Goal: Information Seeking & Learning: Learn about a topic

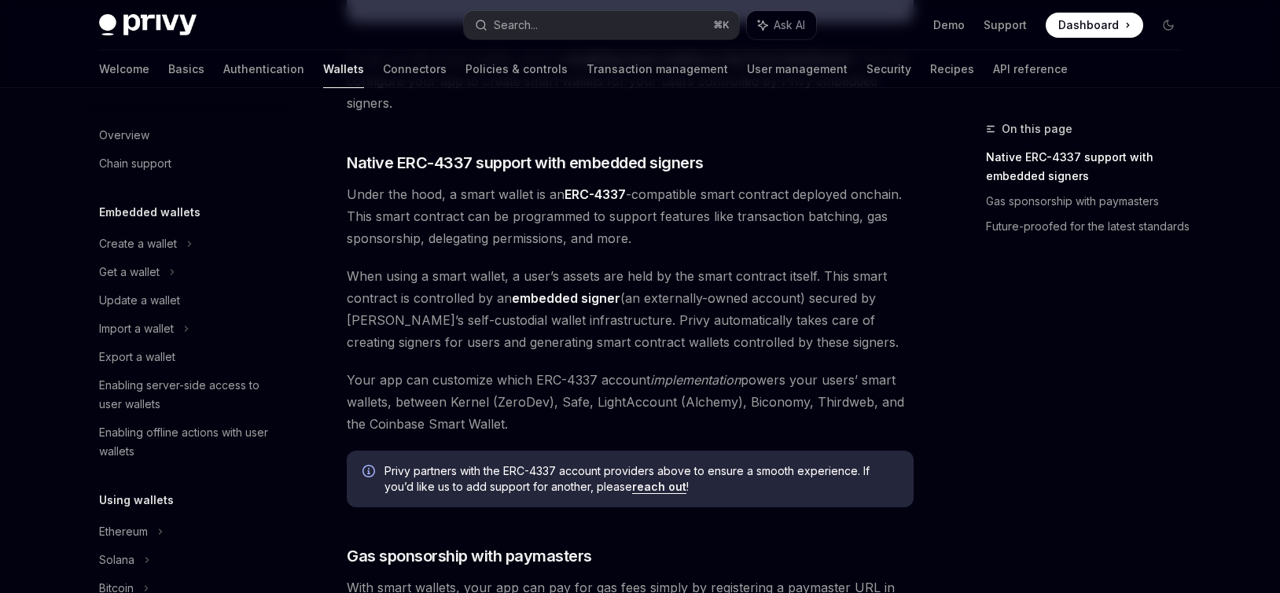
scroll to position [332, 0]
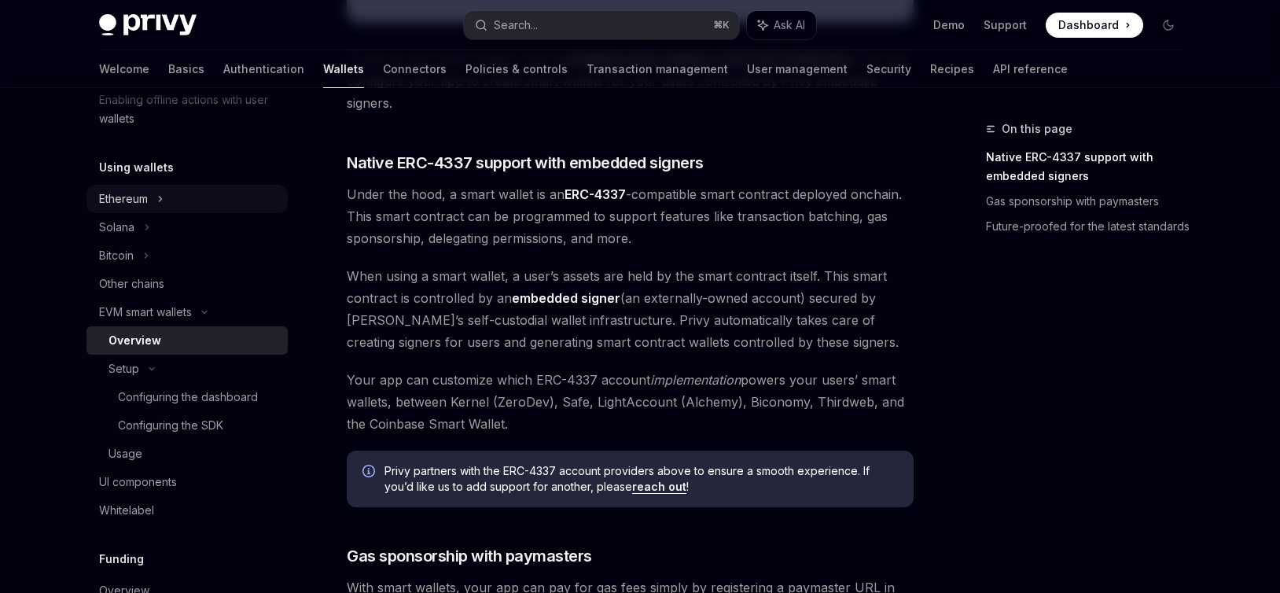
click at [155, 206] on div "Ethereum" at bounding box center [186, 199] width 201 height 28
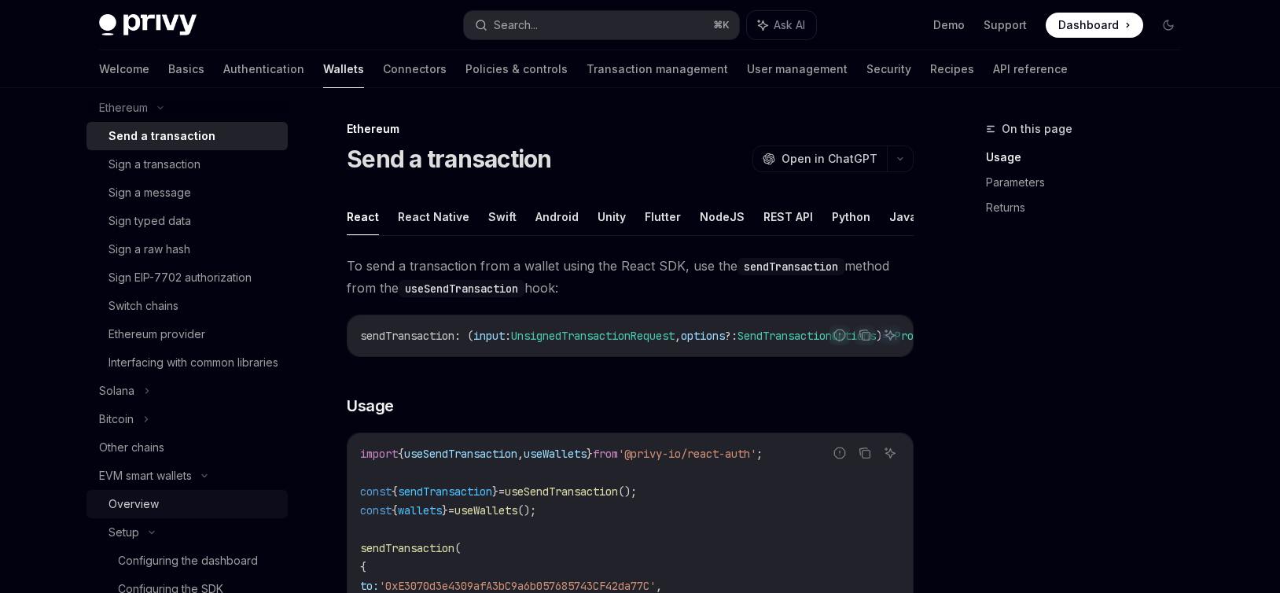
scroll to position [433, 0]
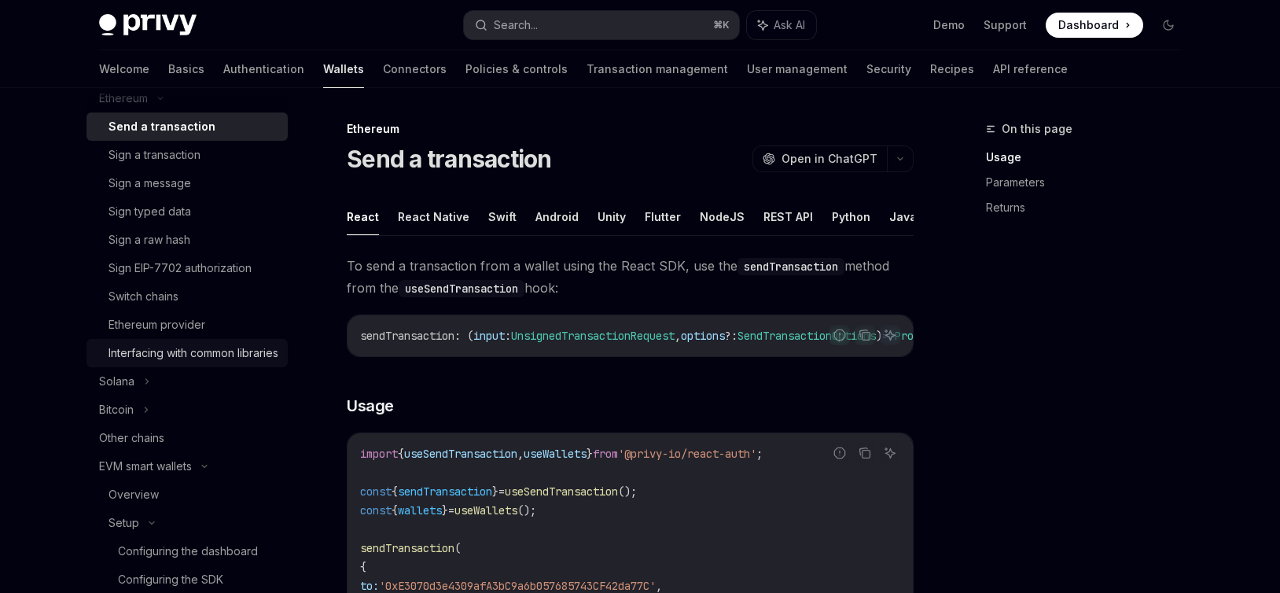
click at [187, 351] on div "Interfacing with common libraries" at bounding box center [193, 352] width 170 height 19
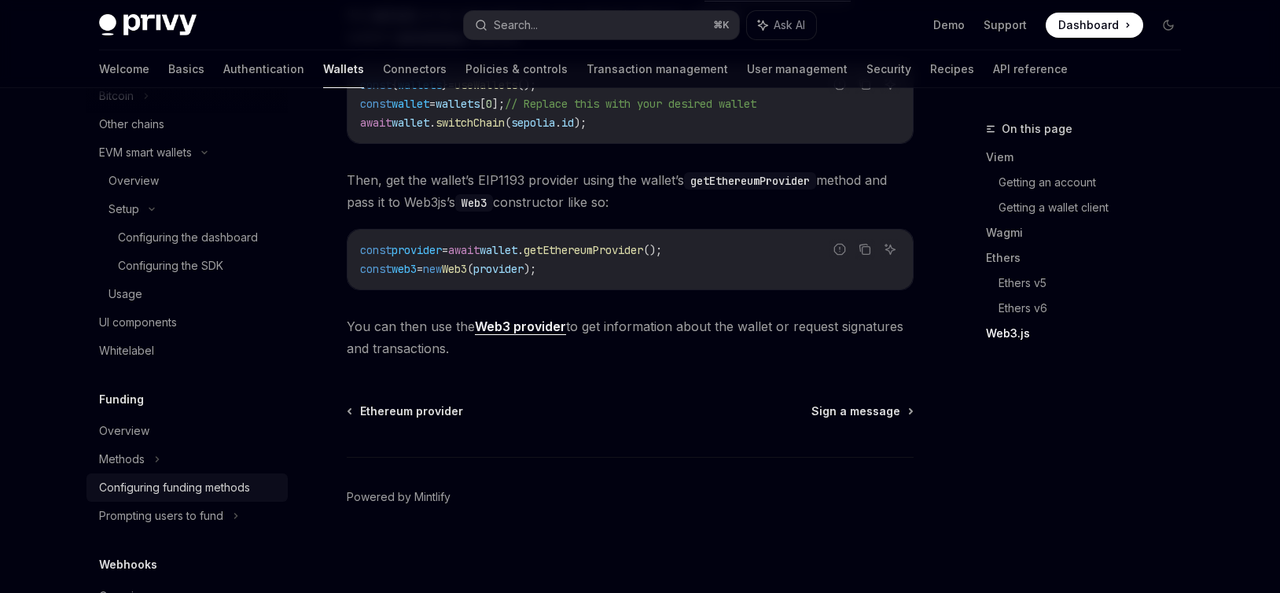
scroll to position [766, 0]
click at [145, 326] on div "UI components" at bounding box center [138, 321] width 78 height 19
type textarea "*"
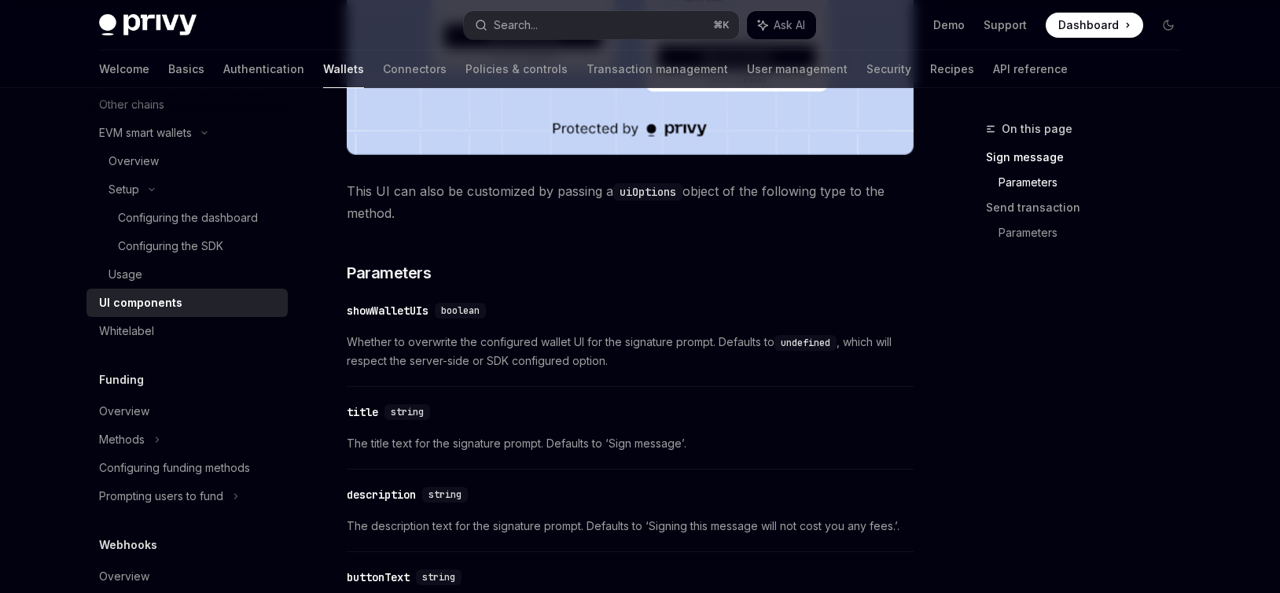
scroll to position [227, 0]
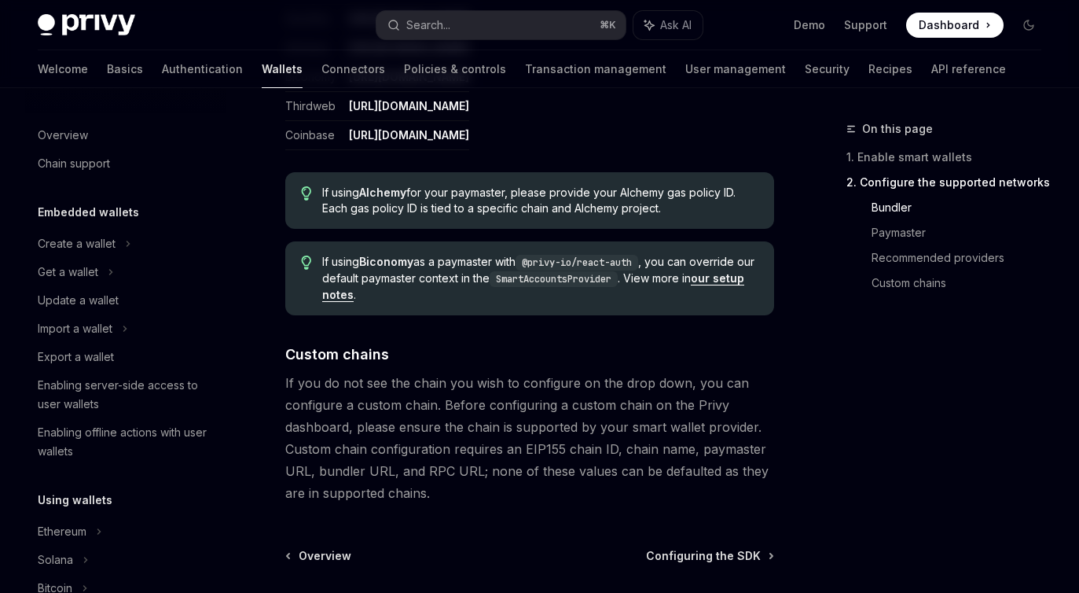
scroll to position [389, 0]
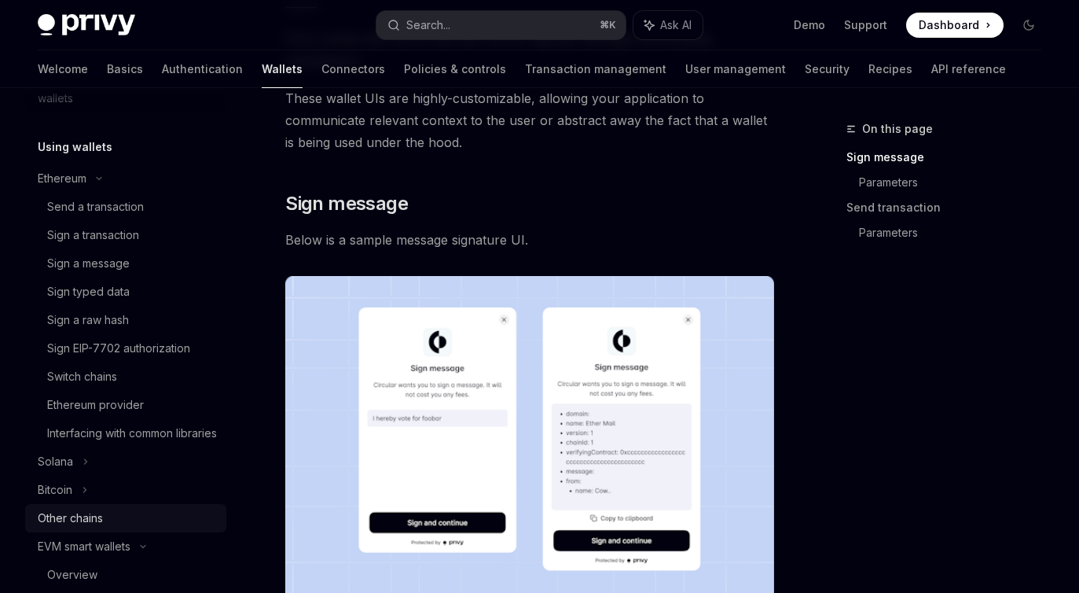
scroll to position [296, 0]
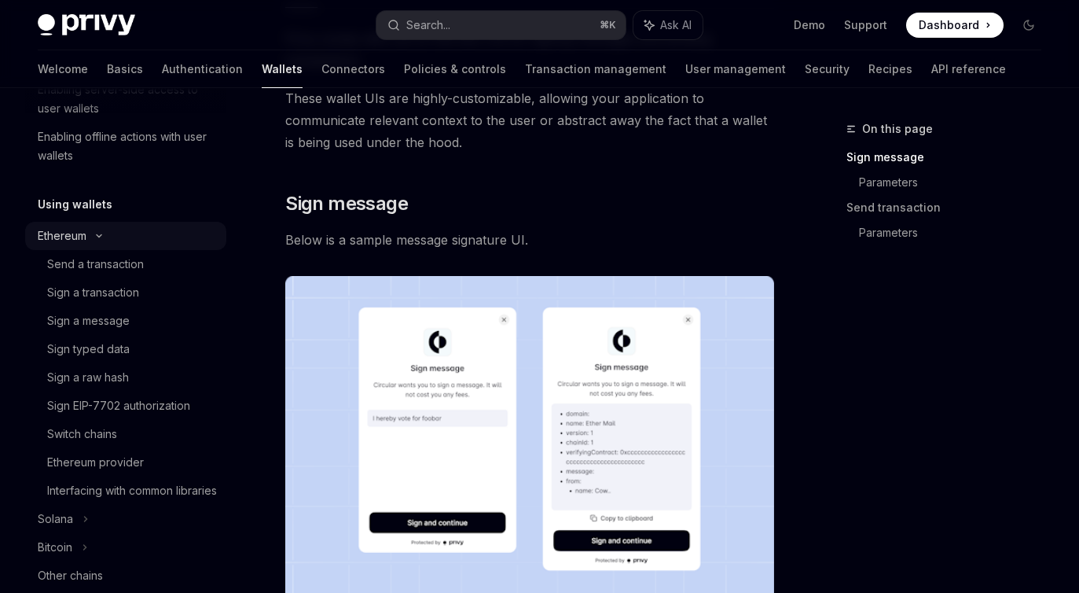
click at [101, 235] on icon at bounding box center [99, 236] width 5 height 2
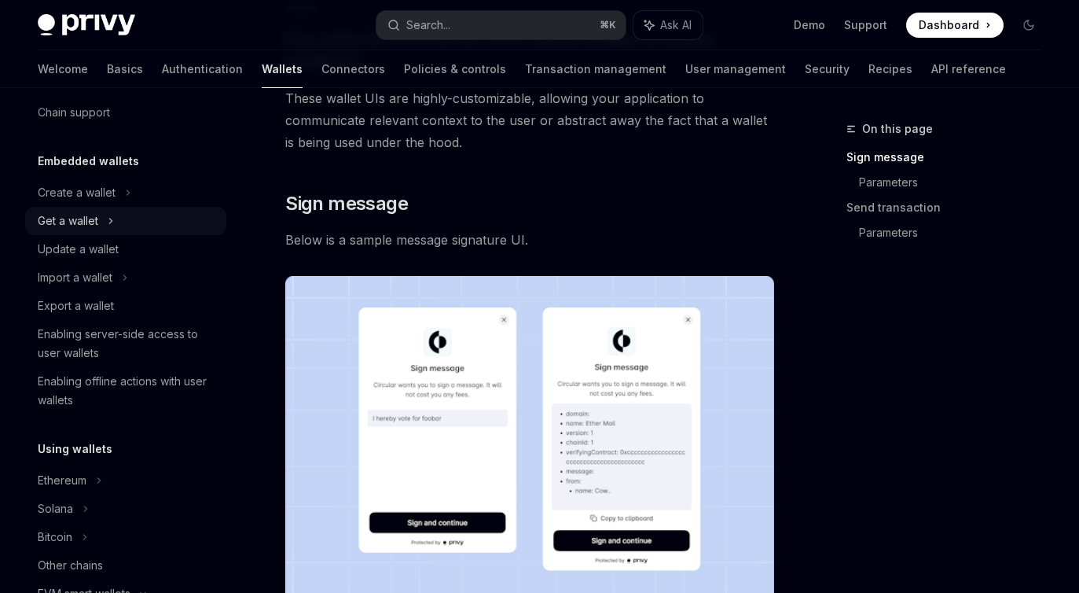
scroll to position [50, 0]
click at [112, 222] on icon at bounding box center [111, 221] width 2 height 5
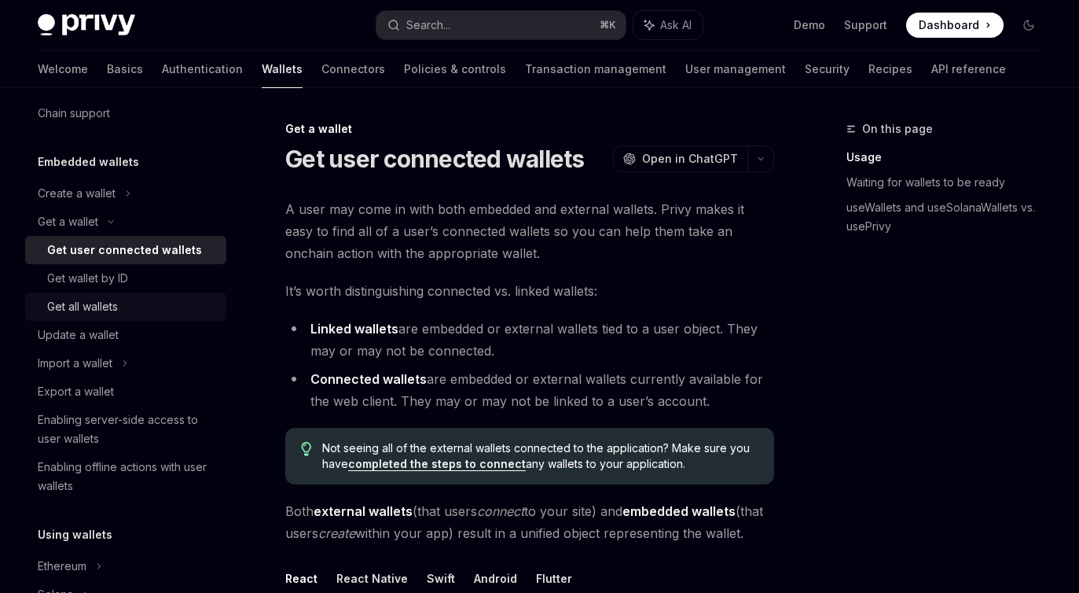
click at [95, 313] on div "Get all wallets" at bounding box center [82, 306] width 71 height 19
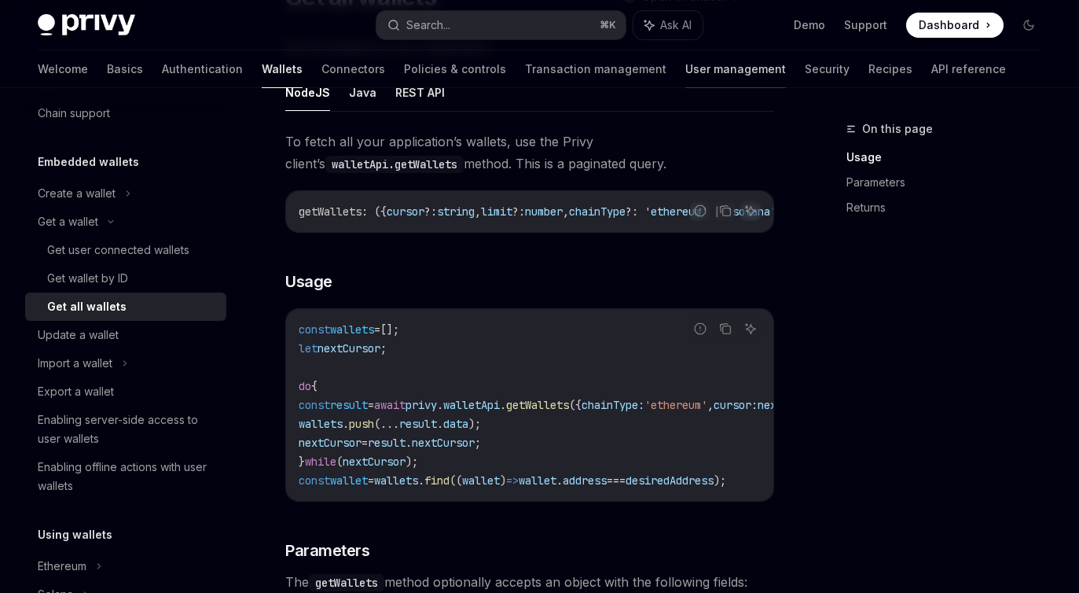
click at [685, 66] on link "User management" at bounding box center [735, 69] width 101 height 38
type textarea "*"
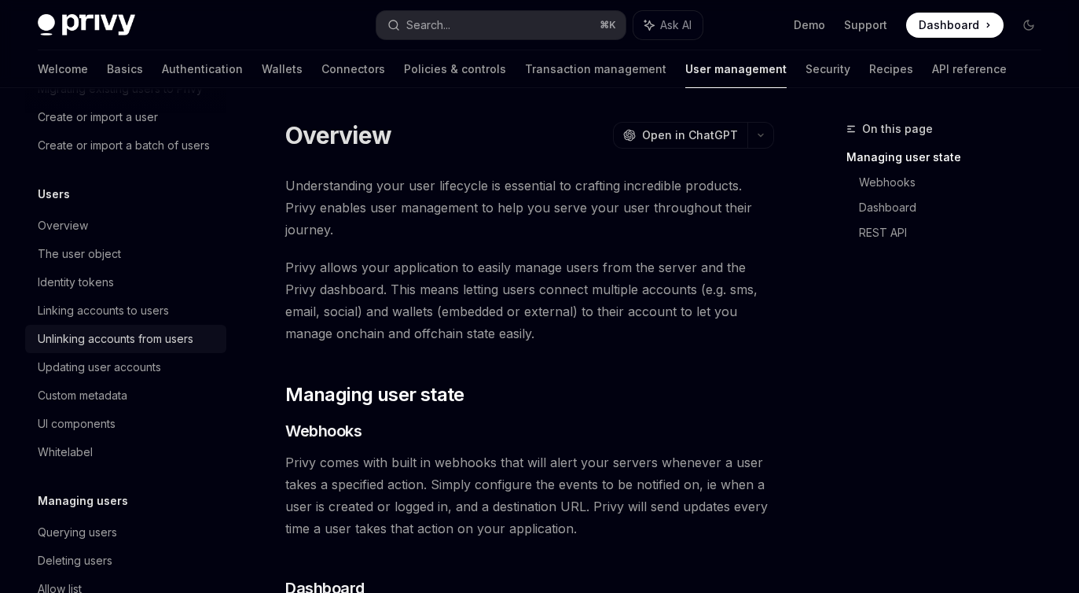
scroll to position [275, 0]
